Goal: Information Seeking & Learning: Understand process/instructions

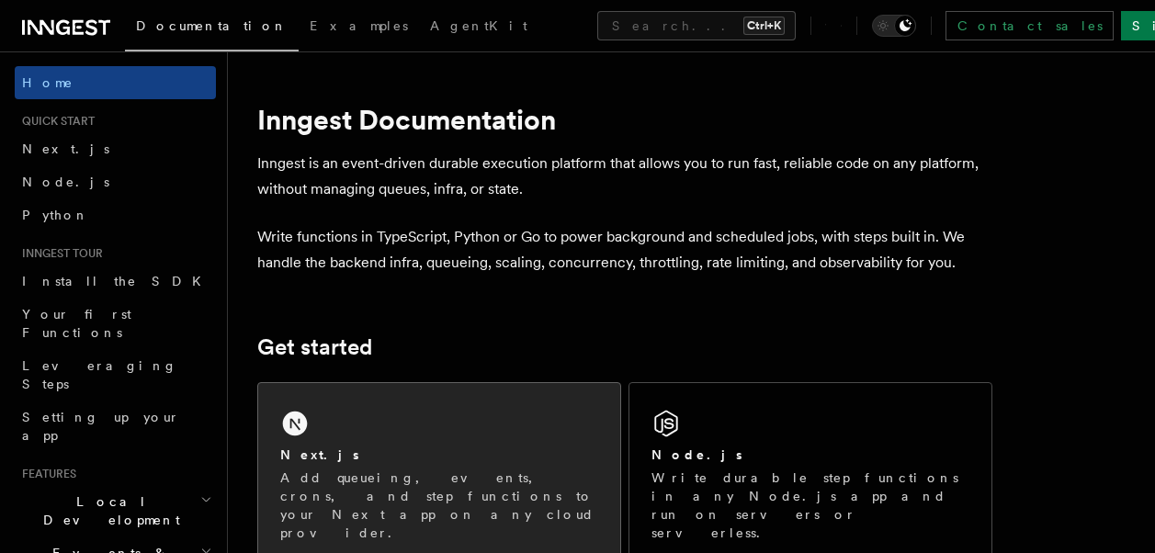
click at [438, 431] on div "Next.js Add queueing, events, crons, and step functions to your Next app on any…" at bounding box center [439, 473] width 362 height 181
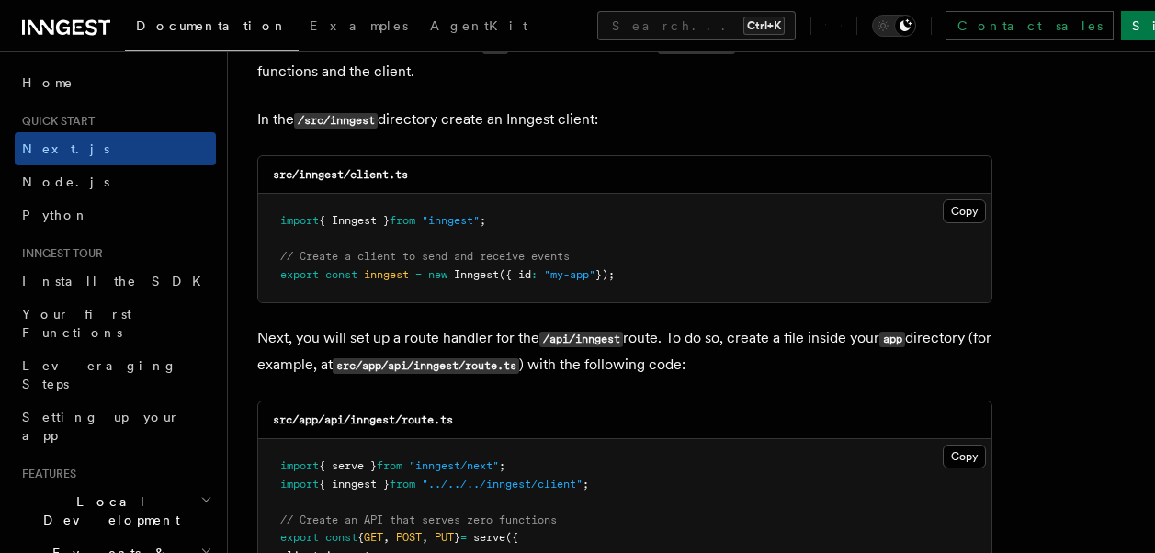
scroll to position [2371, 0]
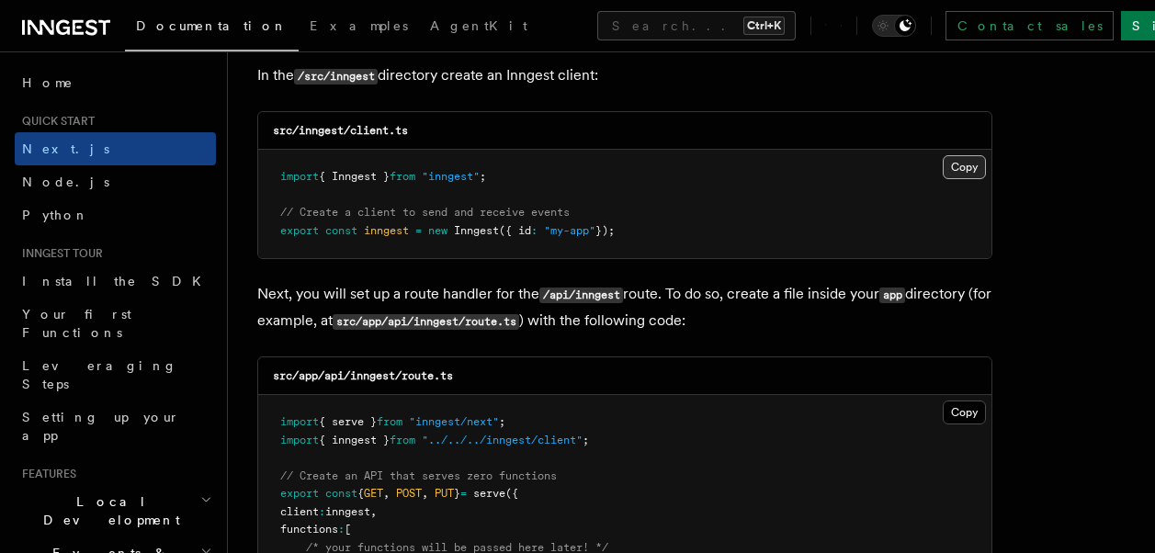
click at [968, 162] on button "Copy Copied" at bounding box center [964, 167] width 43 height 24
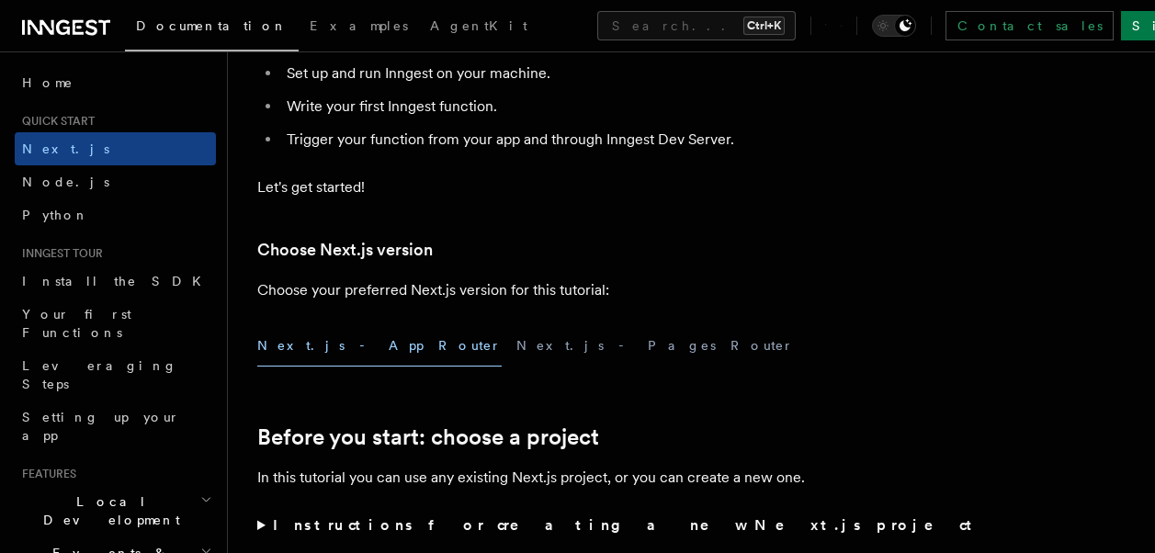
scroll to position [255, 0]
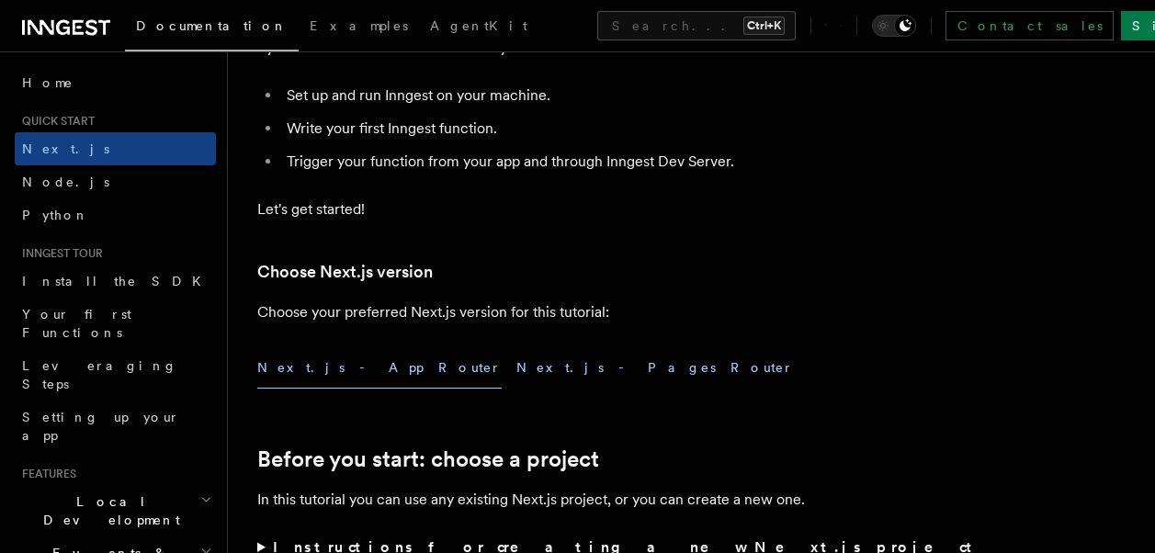
click at [516, 370] on button "Next.js - Pages Router" at bounding box center [655, 367] width 278 height 41
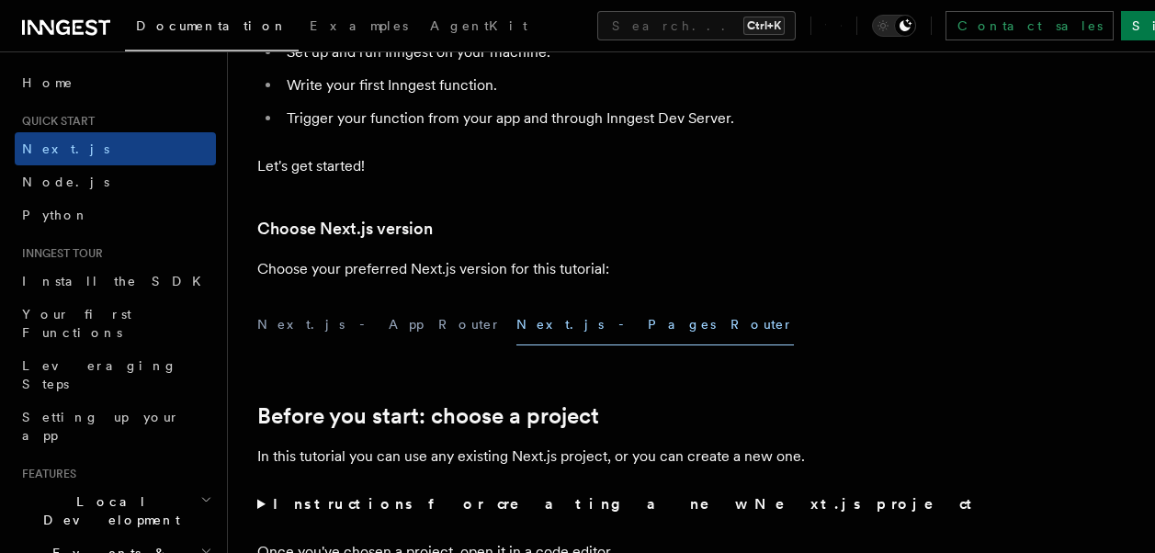
scroll to position [277, 0]
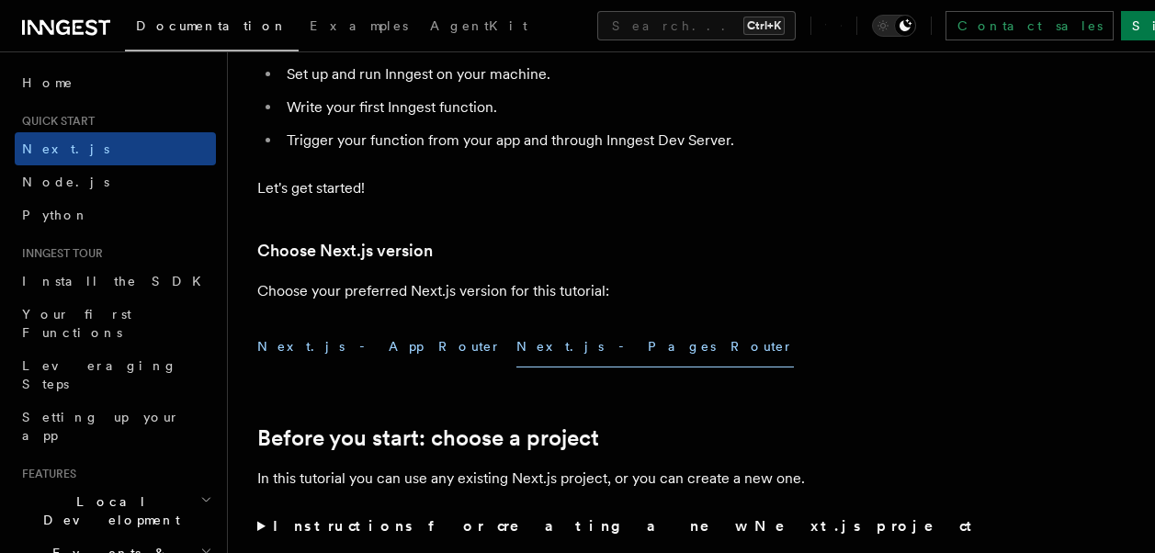
click at [325, 358] on button "Next.js - App Router" at bounding box center [379, 346] width 244 height 41
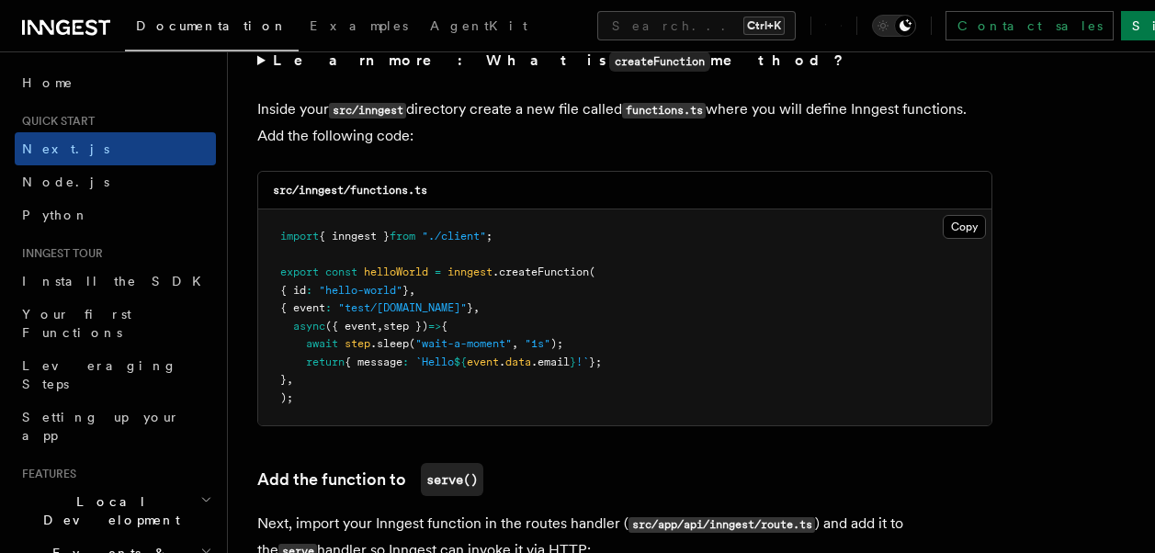
scroll to position [3261, 0]
